Goal: Find specific page/section

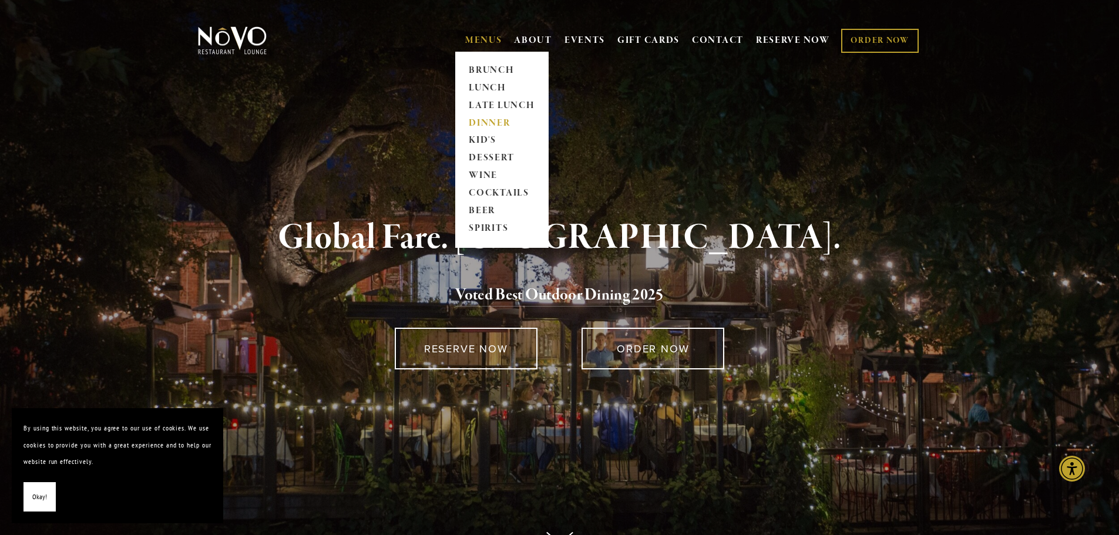
click at [490, 119] on link "DINNER" at bounding box center [501, 124] width 73 height 18
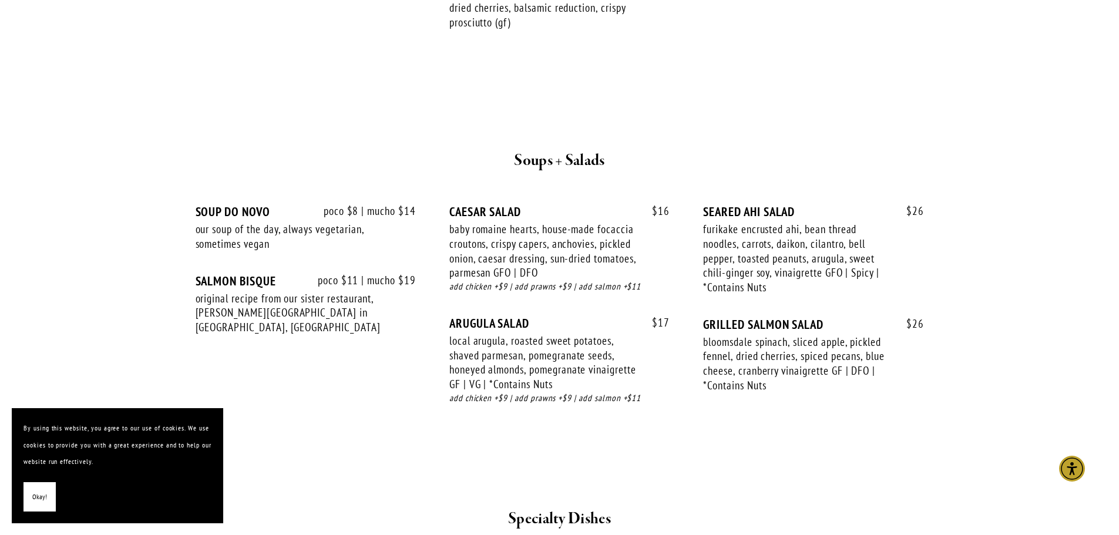
scroll to position [1175, 0]
